Goal: Information Seeking & Learning: Find specific page/section

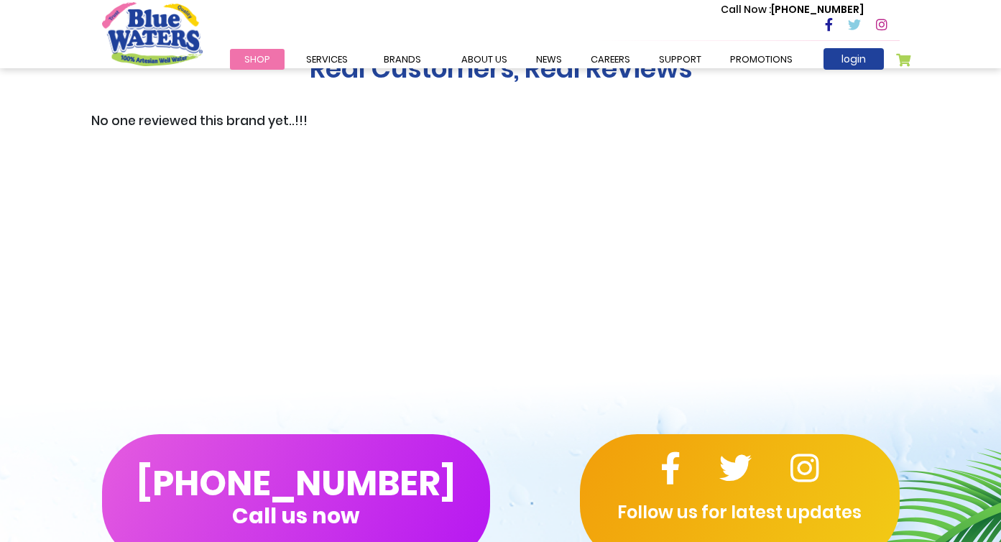
scroll to position [1830, 0]
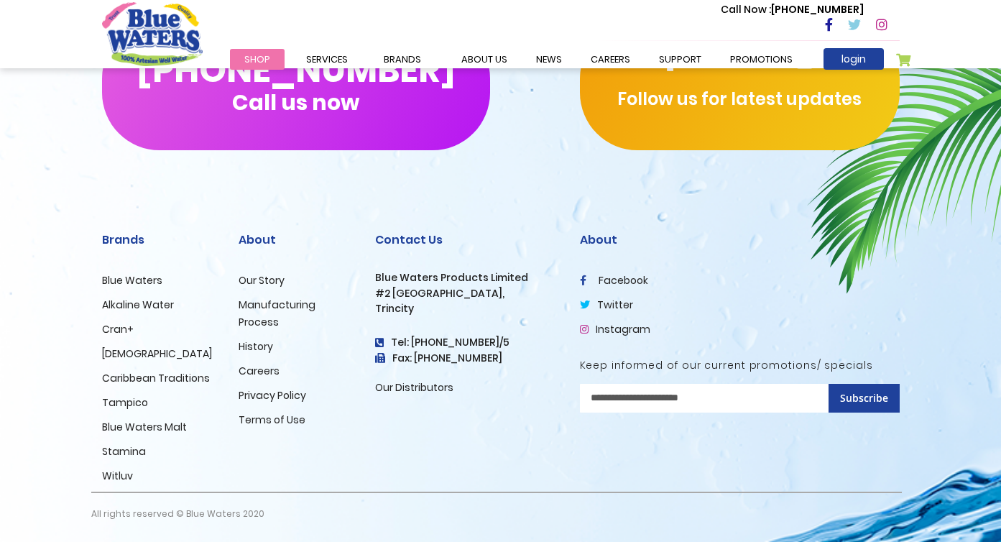
click at [410, 390] on link "Our Distributors" at bounding box center [414, 387] width 78 height 14
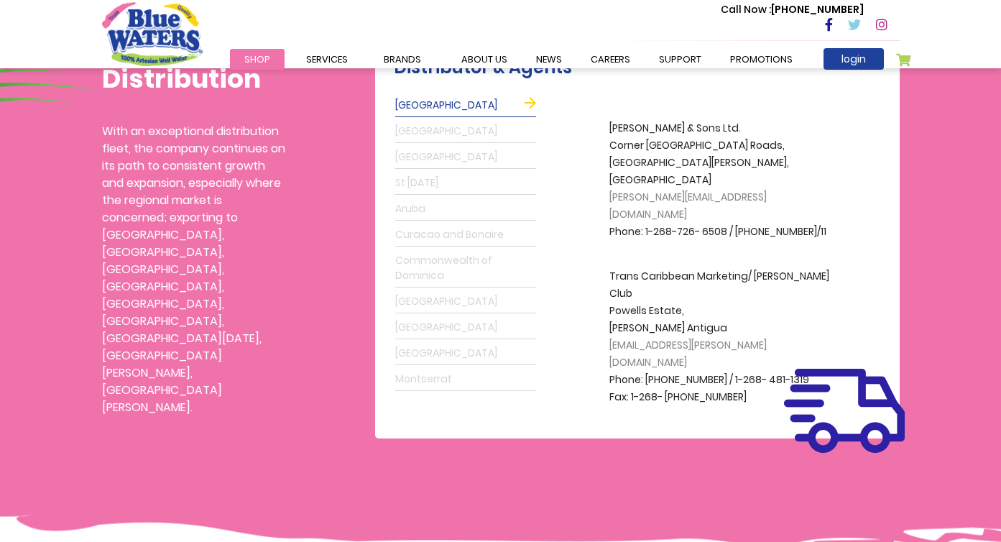
scroll to position [423, 0]
click at [591, 56] on link "careers" at bounding box center [611, 59] width 68 height 21
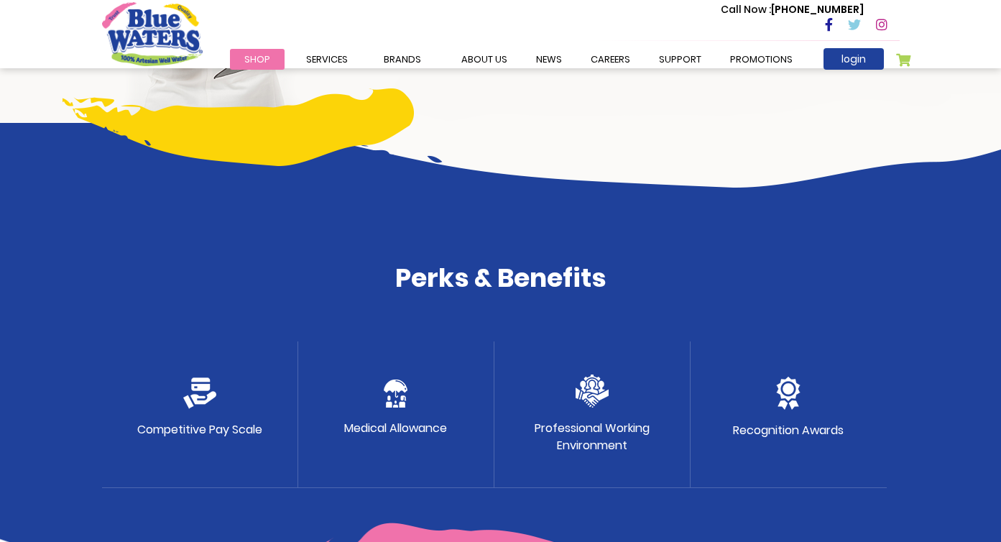
scroll to position [306, 0]
